Goal: Transaction & Acquisition: Purchase product/service

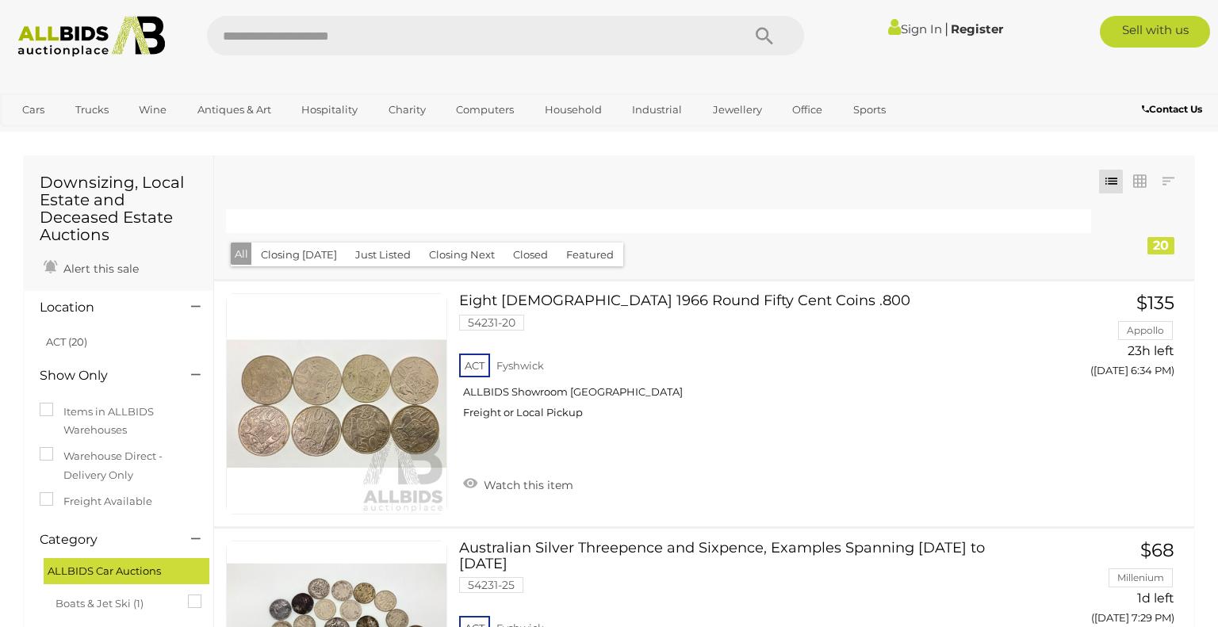
click at [394, 263] on button "Just Listed" at bounding box center [383, 255] width 75 height 25
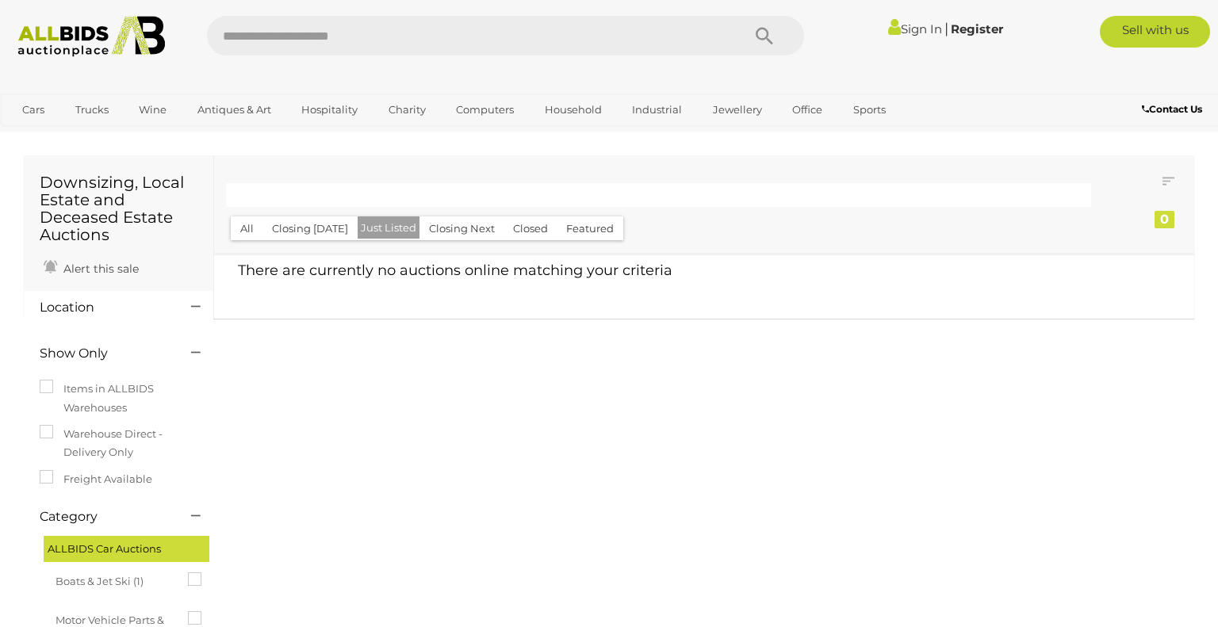
click at [273, 232] on button "Closing [DATE]" at bounding box center [310, 229] width 95 height 25
click at [235, 235] on button "All" at bounding box center [247, 229] width 33 height 25
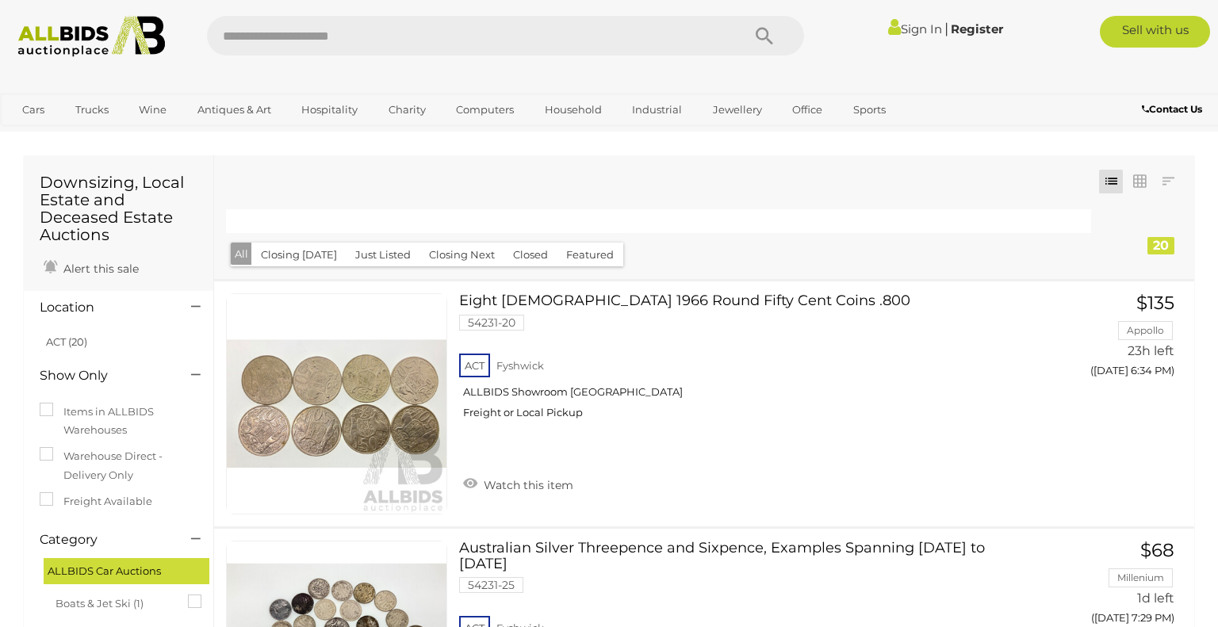
click at [188, 308] on div at bounding box center [194, 308] width 30 height 19
click at [194, 306] on icon at bounding box center [196, 307] width 10 height 16
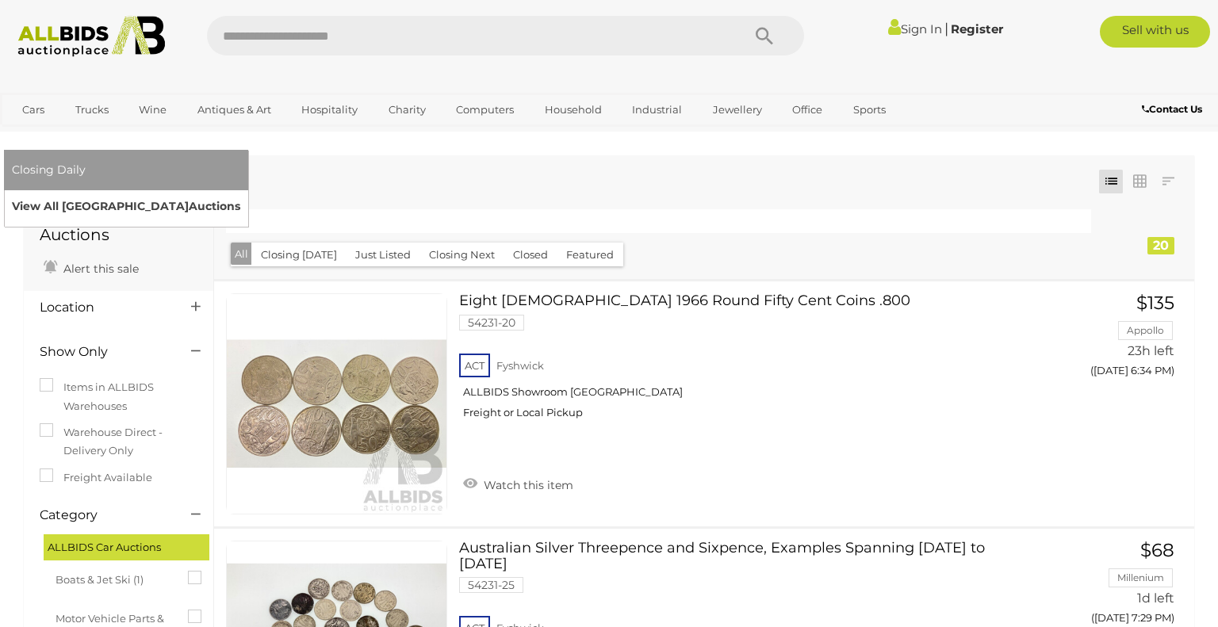
click at [240, 194] on link "View All Sydney Auctions" at bounding box center [126, 206] width 228 height 25
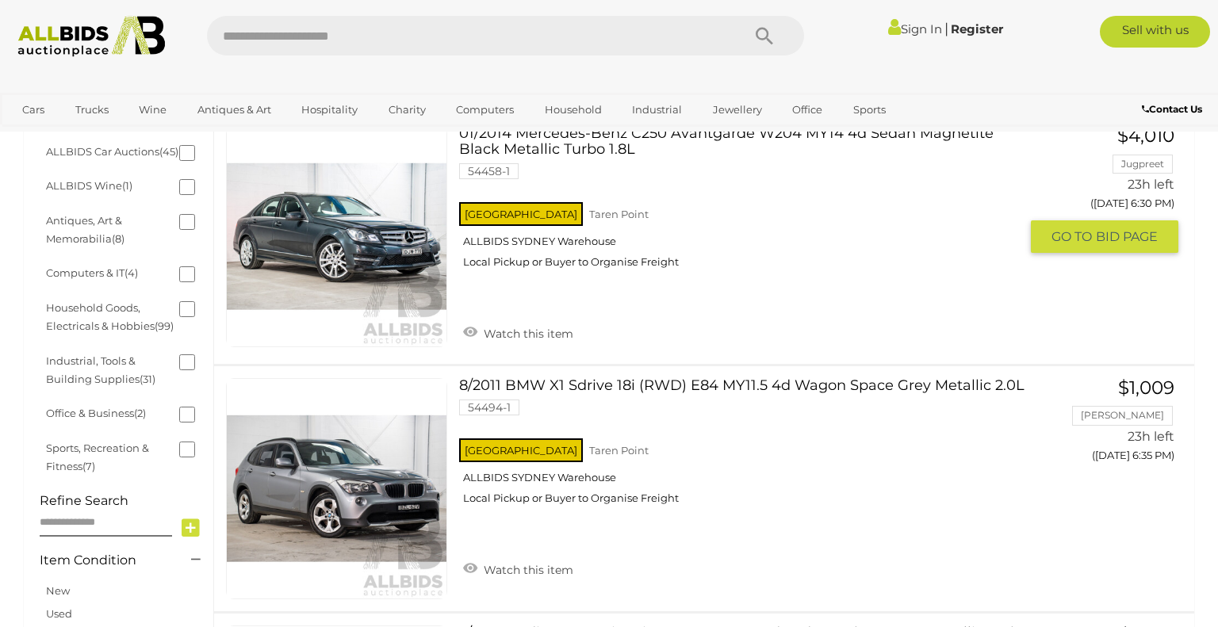
scroll to position [377, 0]
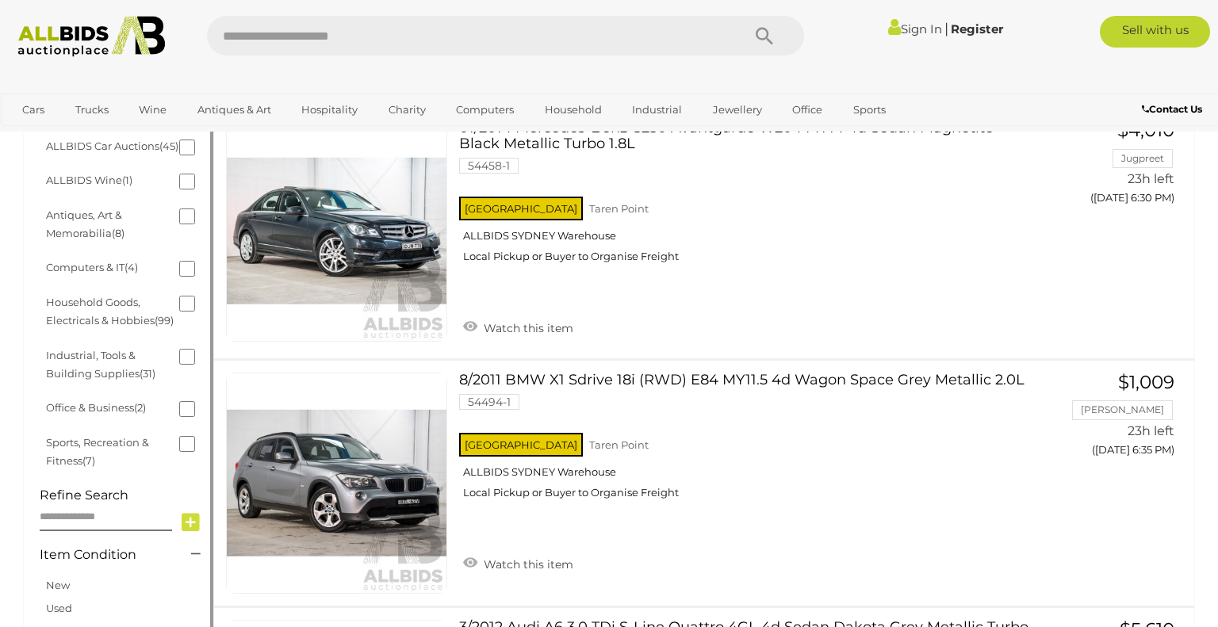
click at [173, 234] on li "Antiques, Art & Memorabilia (8)" at bounding box center [121, 224] width 154 height 53
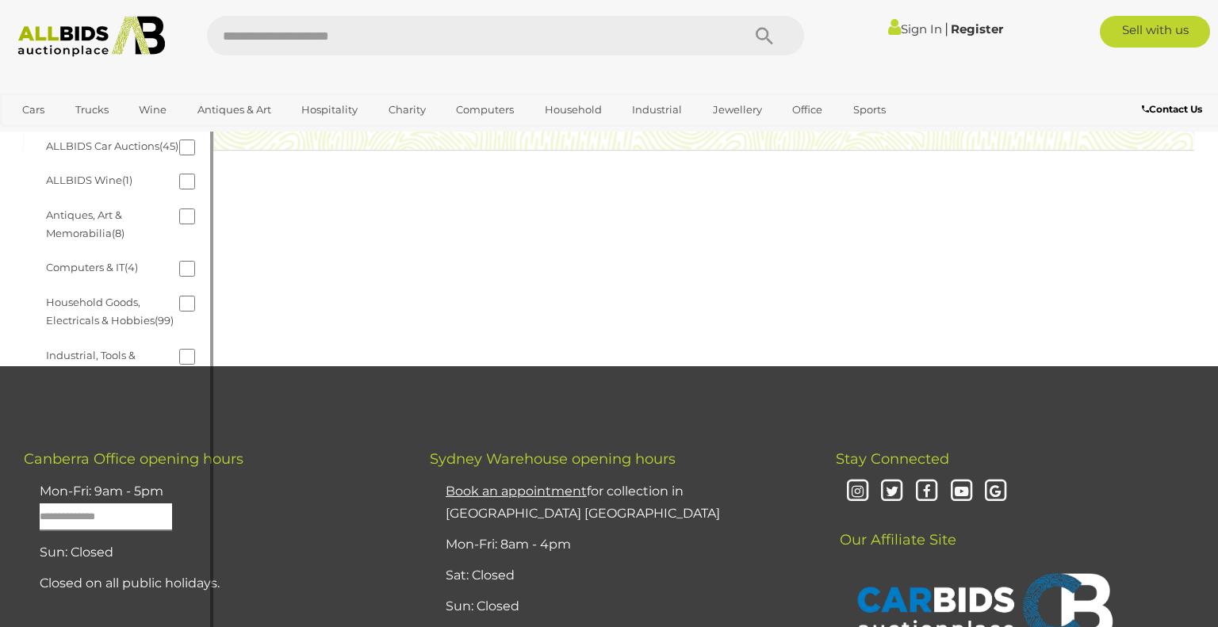
scroll to position [0, 0]
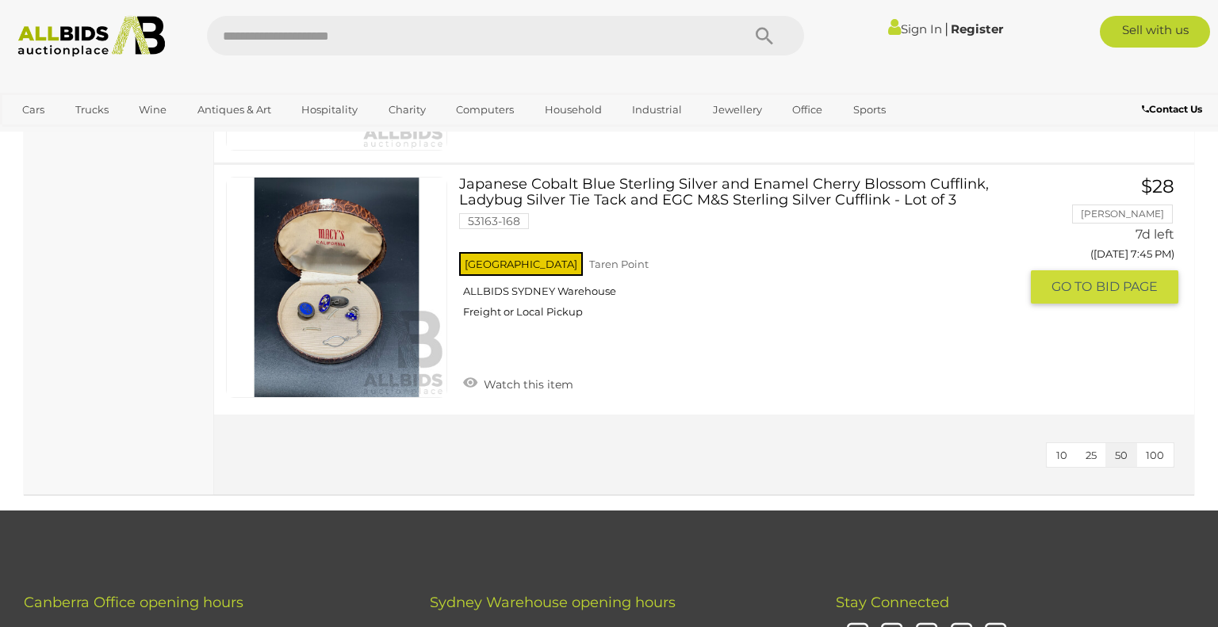
scroll to position [1814, 0]
click at [755, 186] on link "Japanese Cobalt Blue Sterling Silver and Enamel Cherry Blossom Cufflink, Ladybu…" at bounding box center [745, 255] width 548 height 155
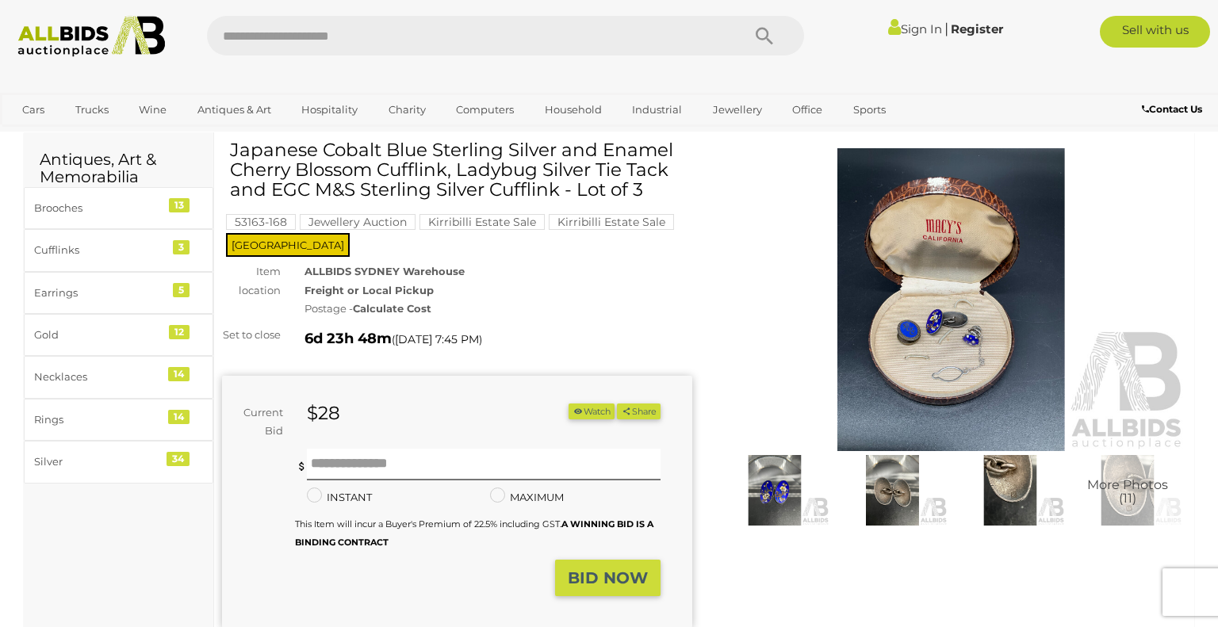
scroll to position [54, 0]
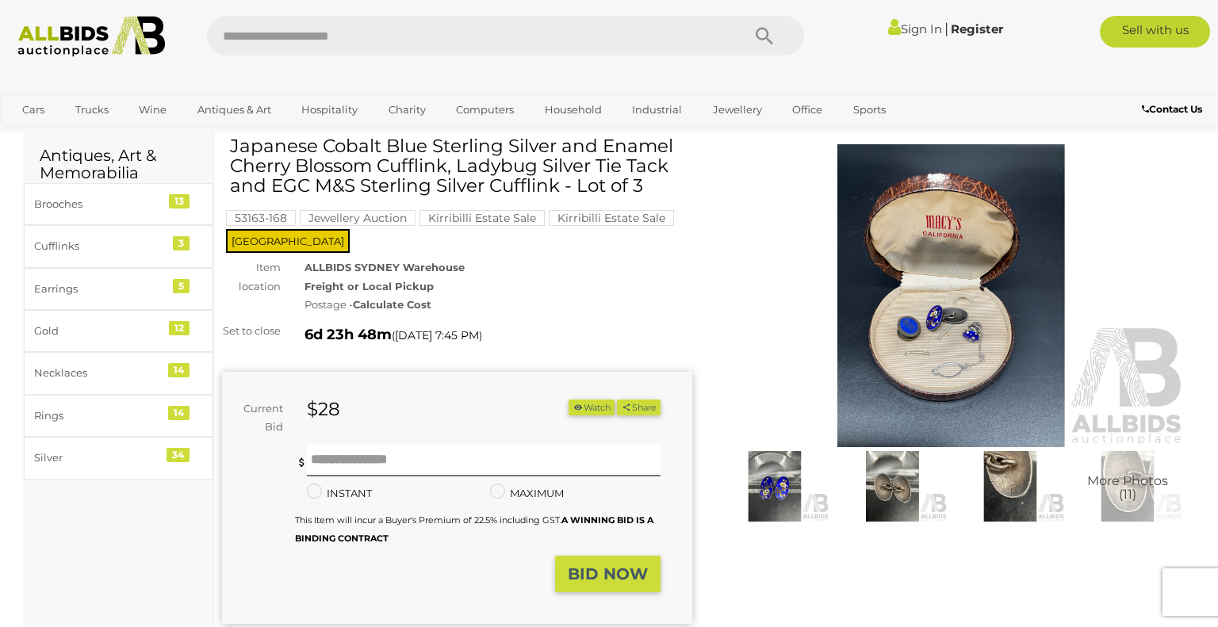
click at [892, 501] on img at bounding box center [891, 486] width 109 height 71
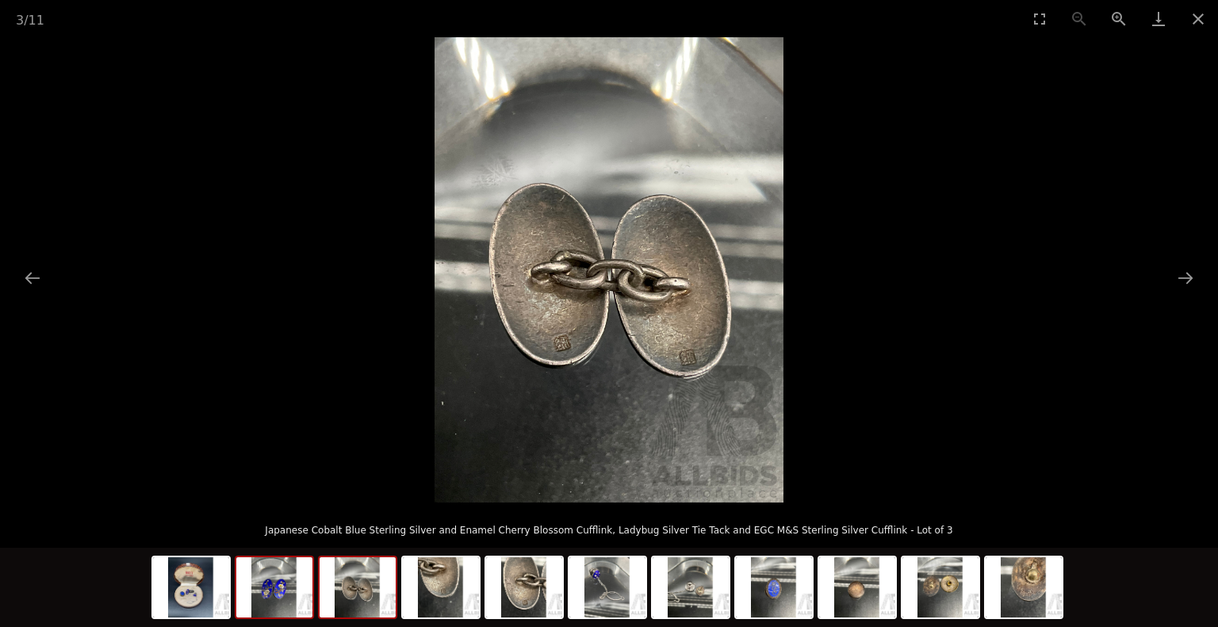
click at [294, 561] on img at bounding box center [274, 588] width 76 height 60
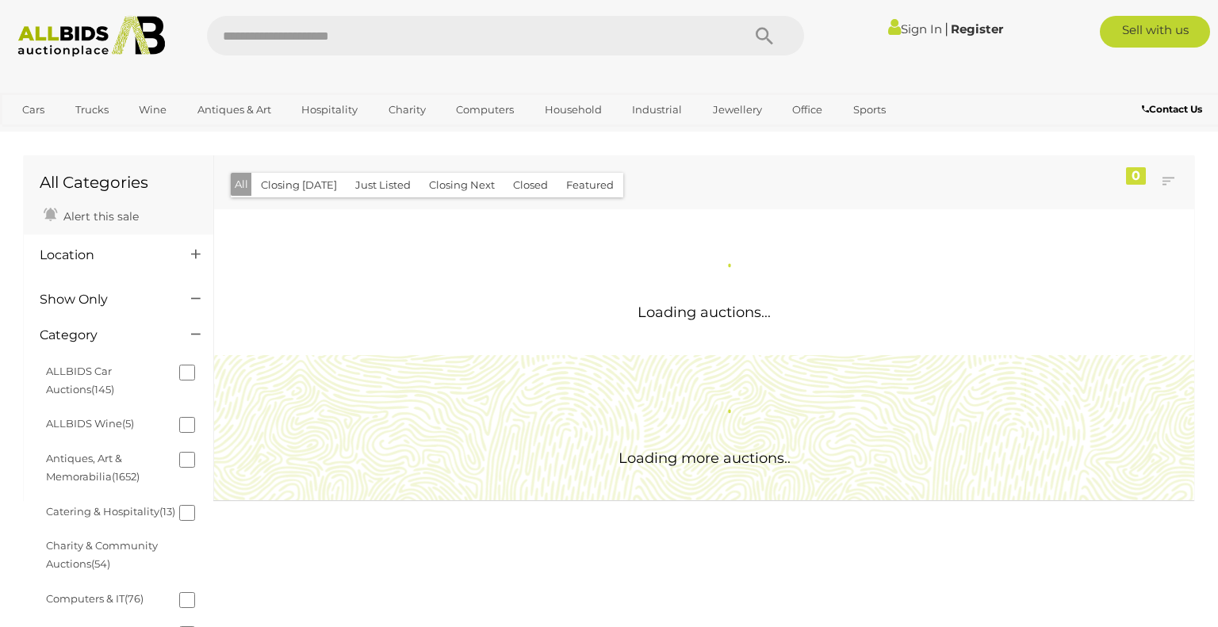
scroll to position [846, 0]
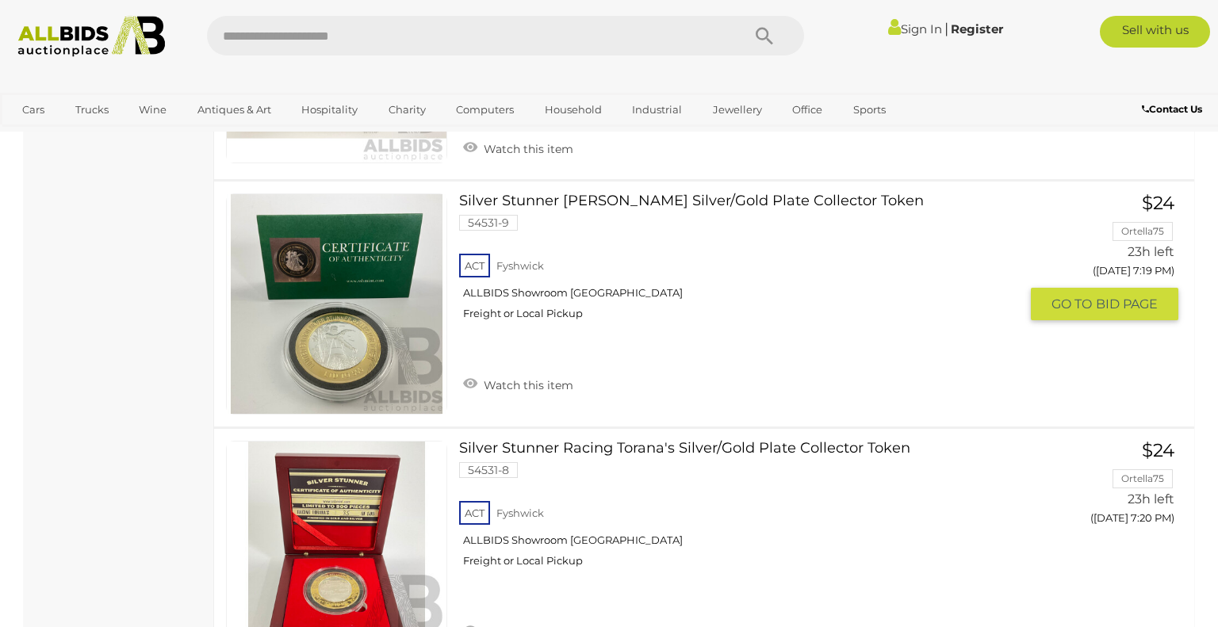
scroll to position [12112, 0]
